Goal: Information Seeking & Learning: Learn about a topic

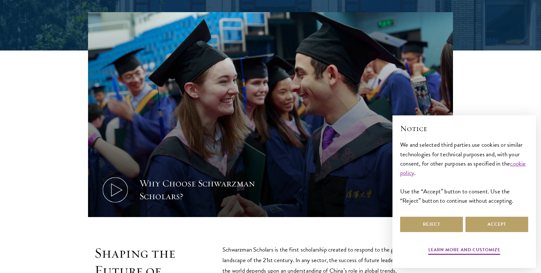
scroll to position [248, 0]
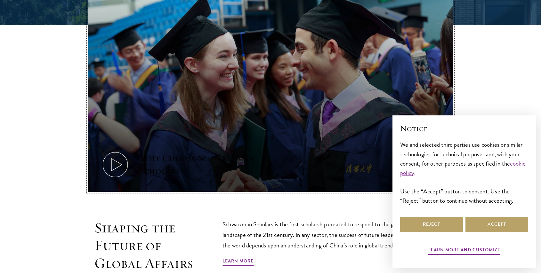
click at [108, 176] on icon at bounding box center [115, 164] width 29 height 29
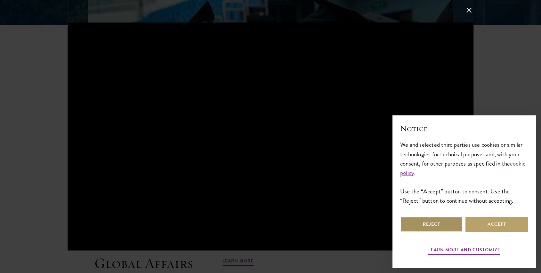
click at [431, 227] on button "Reject" at bounding box center [431, 224] width 63 height 15
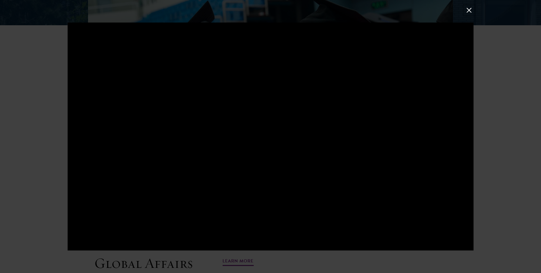
click at [469, 9] on button at bounding box center [469, 10] width 8 height 8
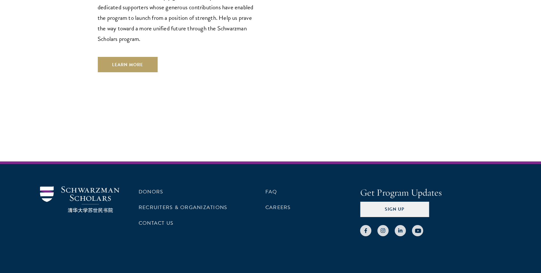
scroll to position [1854, 0]
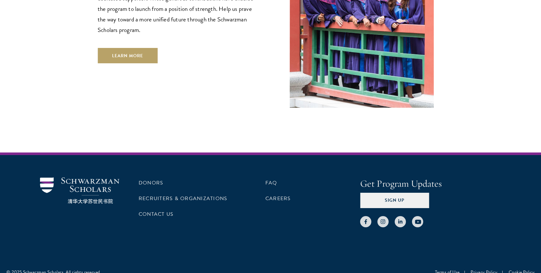
click at [263, 178] on div "Donors Recruiters & Organizations Contact Us FAQ Careers" at bounding box center [240, 203] width 202 height 50
click at [265, 178] on div "Donors Recruiters & Organizations Contact Us FAQ Careers" at bounding box center [240, 203] width 202 height 50
click at [269, 179] on link "FAQ" at bounding box center [271, 183] width 12 height 8
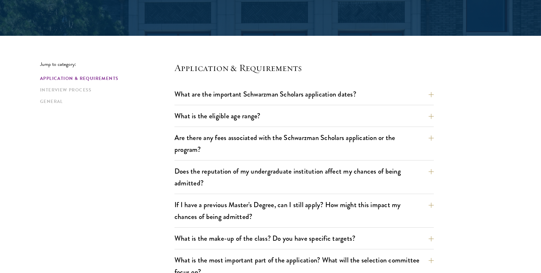
scroll to position [130, 0]
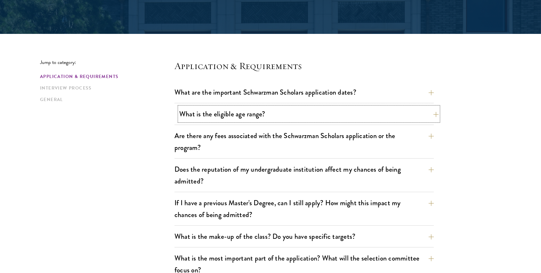
click at [239, 116] on button "What is the eligible age range?" at bounding box center [308, 114] width 259 height 14
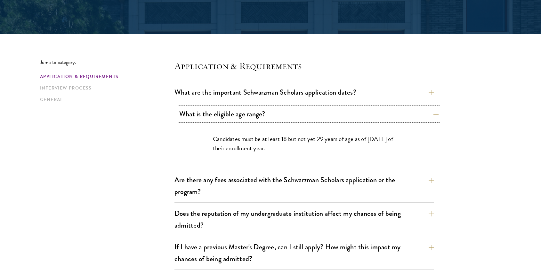
click at [239, 116] on button "What is the eligible age range?" at bounding box center [308, 114] width 259 height 14
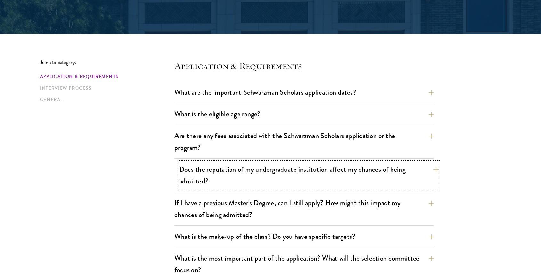
click at [269, 179] on button "Does the reputation of my undergraduate institution affect my chances of being …" at bounding box center [308, 175] width 259 height 26
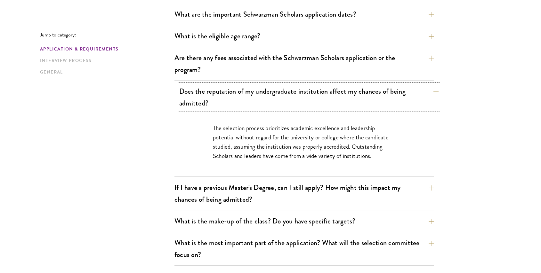
scroll to position [222, 0]
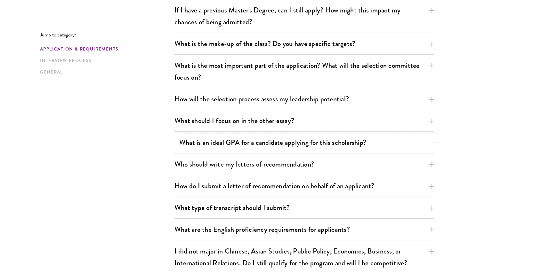
click at [269, 136] on button "What is an ideal GPA for a candidate applying for this scholarship?" at bounding box center [308, 142] width 259 height 14
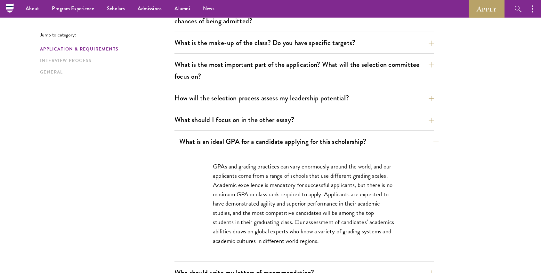
scroll to position [323, 0]
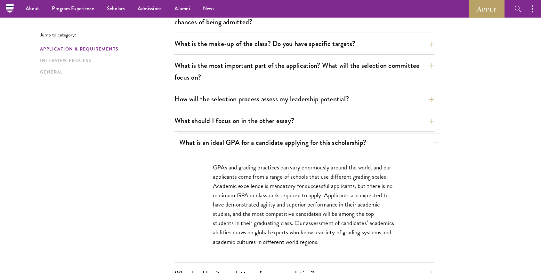
click at [268, 139] on button "What is an ideal GPA for a candidate applying for this scholarship?" at bounding box center [308, 142] width 259 height 14
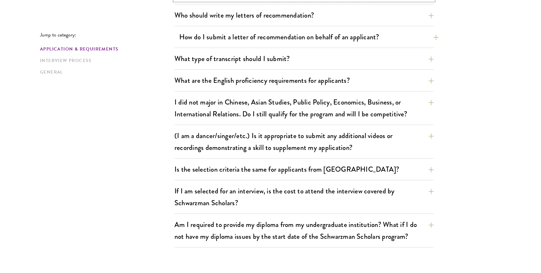
scroll to position [473, 0]
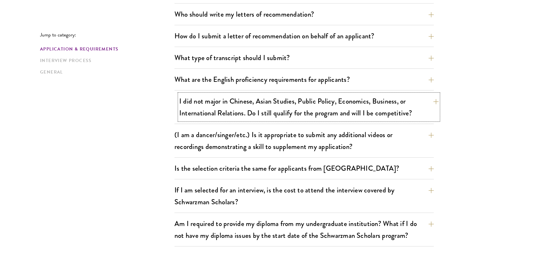
click at [244, 108] on button "I did not major in Chinese, Asian Studies, Public Policy, Economics, Business, …" at bounding box center [308, 107] width 259 height 26
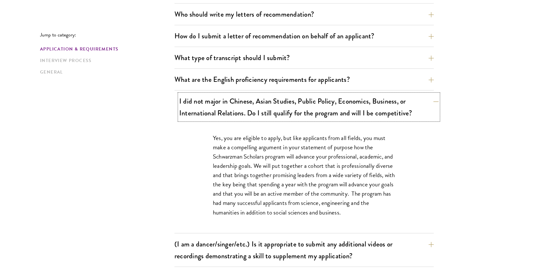
click at [244, 108] on button "I did not major in Chinese, Asian Studies, Public Policy, Economics, Business, …" at bounding box center [308, 107] width 259 height 26
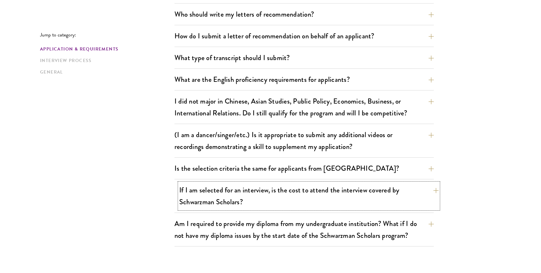
click at [302, 197] on button "If I am selected for an interview, is the cost to attend the interview covered …" at bounding box center [308, 196] width 259 height 26
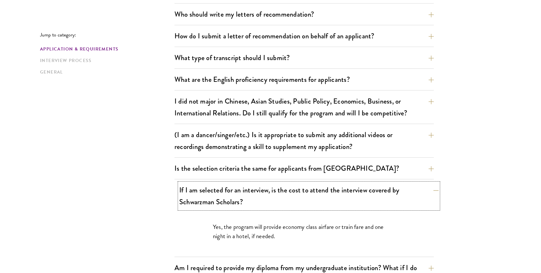
click at [302, 197] on button "If I am selected for an interview, is the cost to attend the interview covered …" at bounding box center [308, 196] width 259 height 26
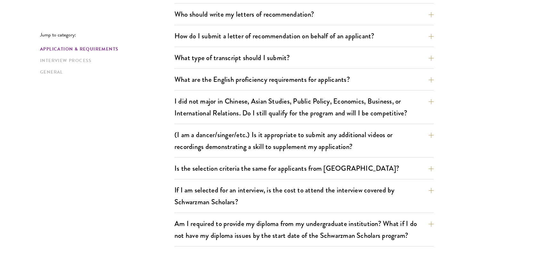
click at [157, 194] on div "Jump to category: Application & Requirements Interview Process General Applicat…" at bounding box center [270, 216] width 461 height 1001
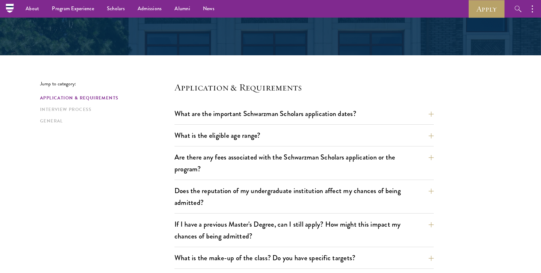
scroll to position [97, 0]
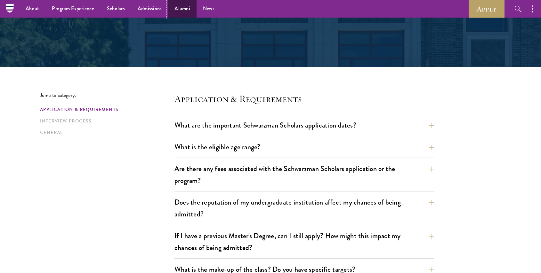
click at [189, 8] on link "Alumni" at bounding box center [182, 9] width 28 height 18
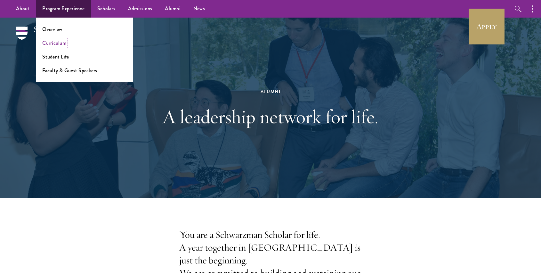
click at [59, 46] on link "Curriculum" at bounding box center [54, 42] width 24 height 7
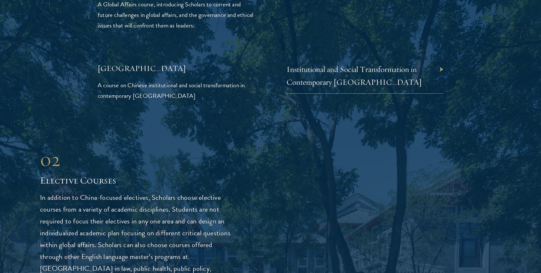
scroll to position [1649, 0]
